Goal: Information Seeking & Learning: Learn about a topic

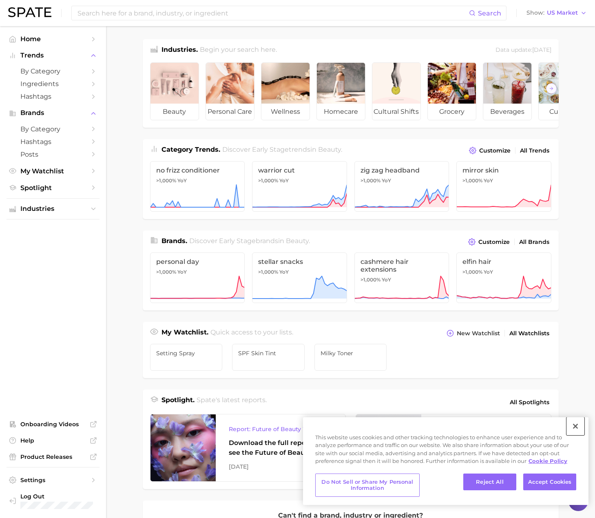
click at [426, 428] on button "Close" at bounding box center [575, 426] width 18 height 18
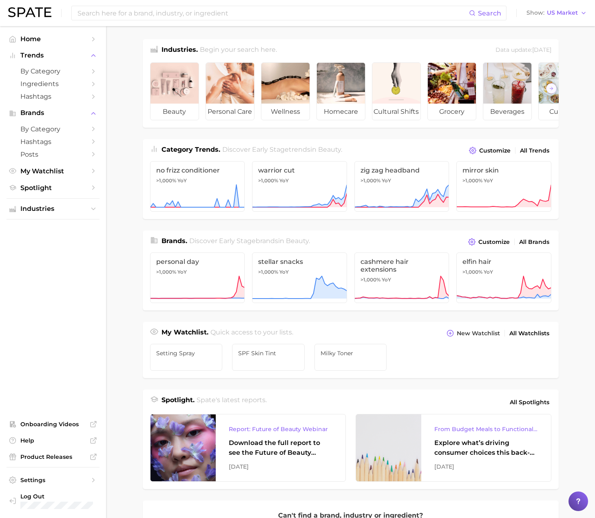
click at [124, 150] on main "Industries. Begin your search here. Data update: July 27th, 2025 beauty persona…" at bounding box center [350, 344] width 489 height 636
click at [204, 15] on input at bounding box center [273, 13] width 392 height 14
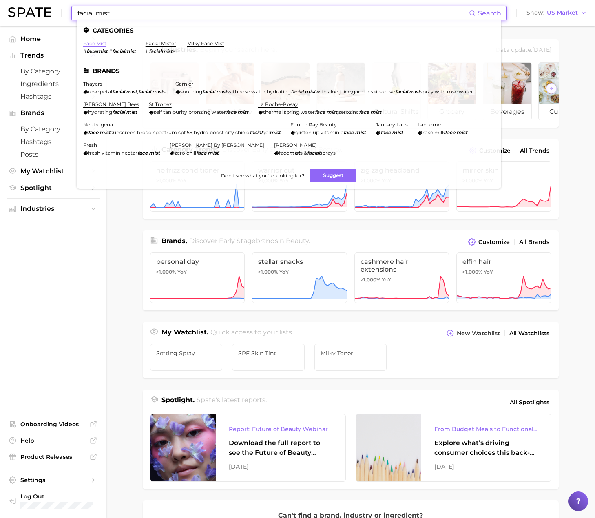
type input "facial mist"
click at [99, 45] on link "face mist" at bounding box center [94, 43] width 23 height 6
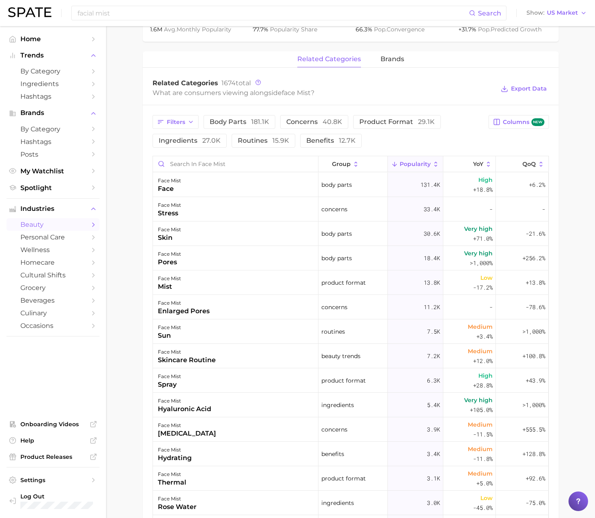
scroll to position [367, 0]
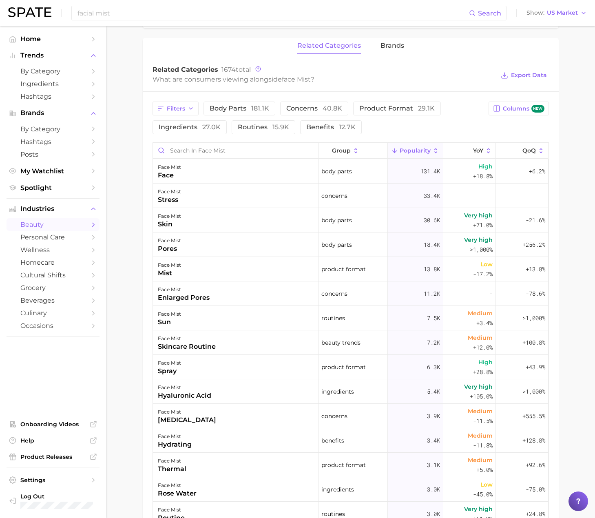
click at [120, 139] on main "1. skincare 2. face products 3. mist & spray products 4. face mist Overview Goo…" at bounding box center [350, 184] width 489 height 1051
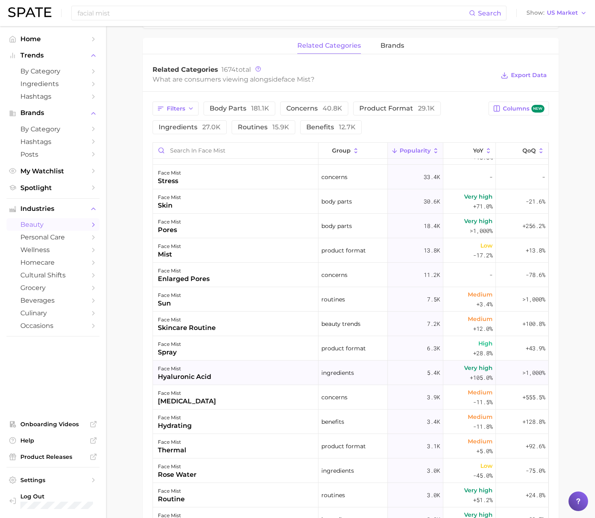
scroll to position [0, 0]
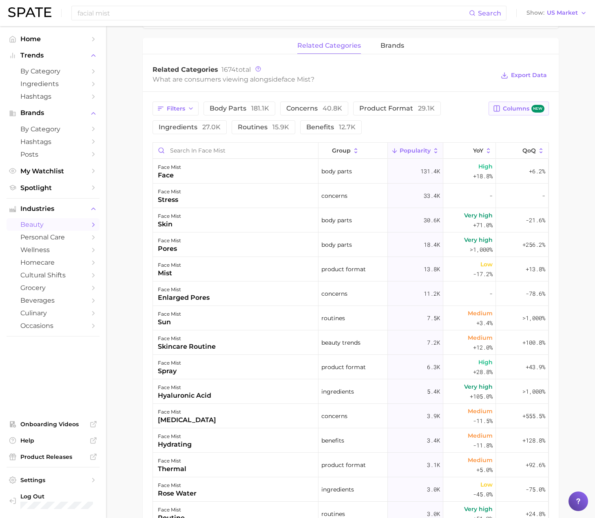
click at [426, 106] on span "Columns new" at bounding box center [523, 109] width 41 height 8
click at [426, 191] on button "MoM" at bounding box center [483, 192] width 130 height 14
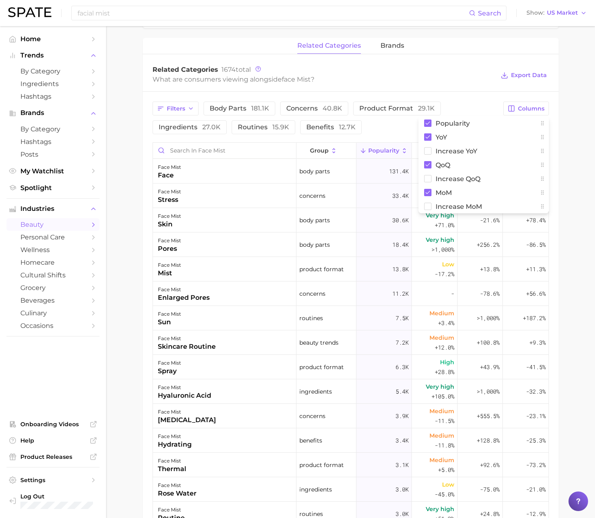
click at [426, 139] on main "1. skincare 2. face products 3. mist & spray products 4. face mist Overview Goo…" at bounding box center [350, 184] width 489 height 1051
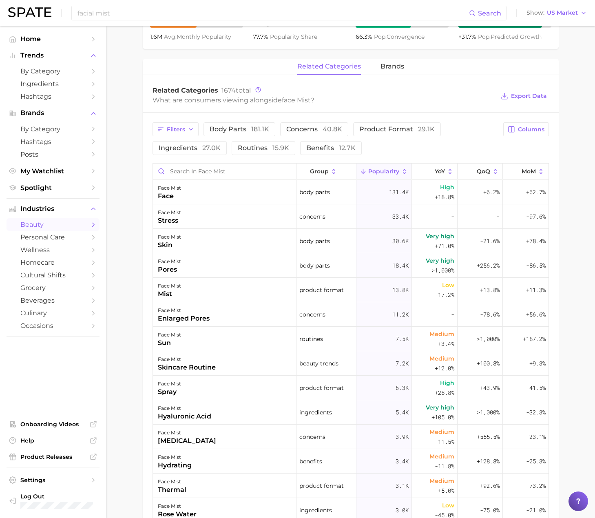
scroll to position [326, 0]
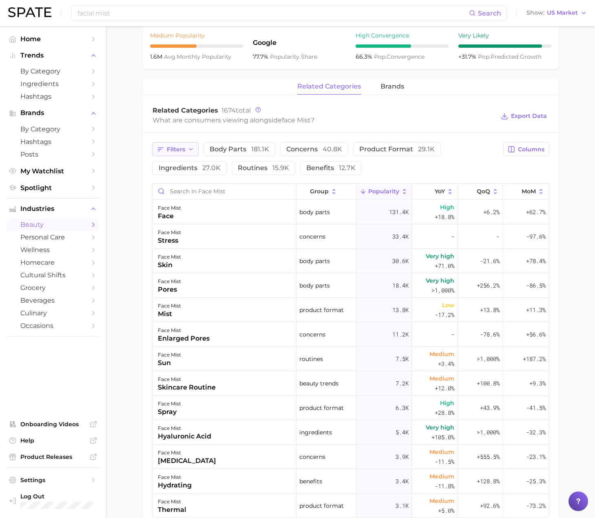
click at [160, 152] on icon "button" at bounding box center [160, 149] width 7 height 7
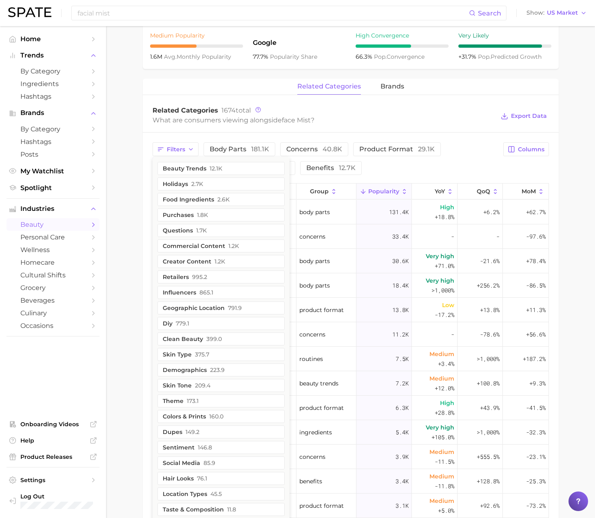
click at [131, 176] on main "1. skincare 2. face products 3. mist & spray products 4. face mist Overview Goo…" at bounding box center [350, 225] width 489 height 1051
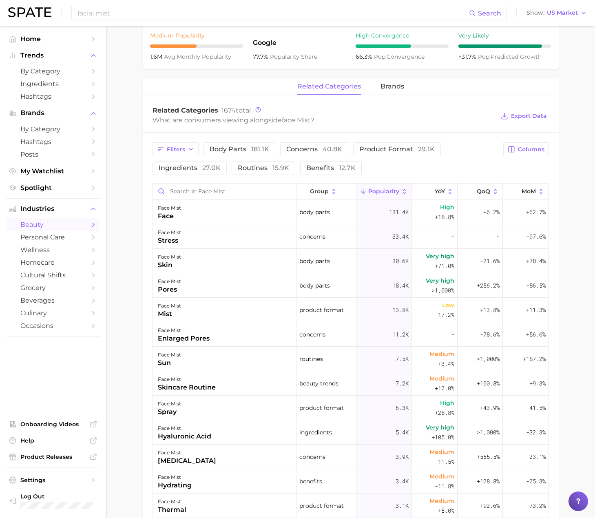
click at [131, 172] on main "1. skincare 2. face products 3. mist & spray products 4. face mist Overview Goo…" at bounding box center [350, 225] width 489 height 1051
